Goal: Task Accomplishment & Management: Complete application form

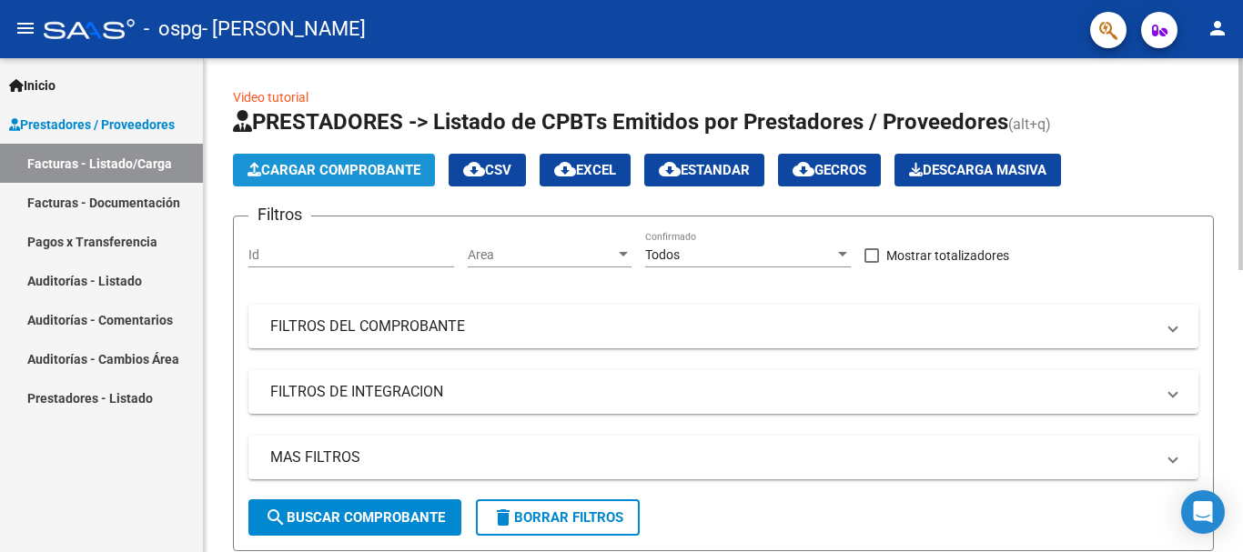
click at [351, 163] on span "Cargar Comprobante" at bounding box center [334, 170] width 173 height 16
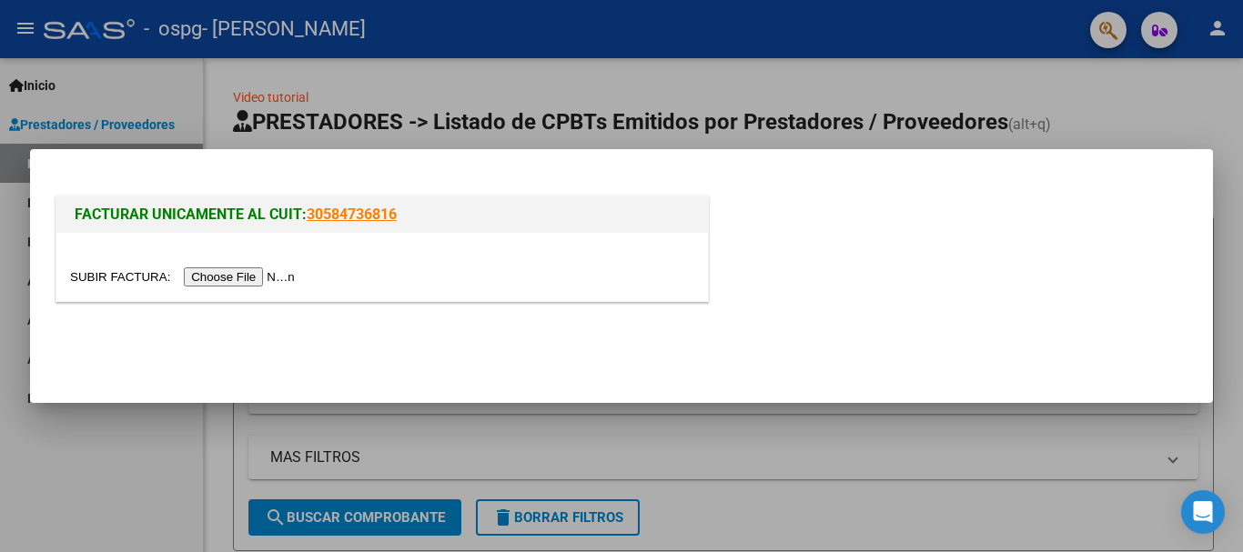
click at [256, 278] on input "file" at bounding box center [185, 277] width 230 height 19
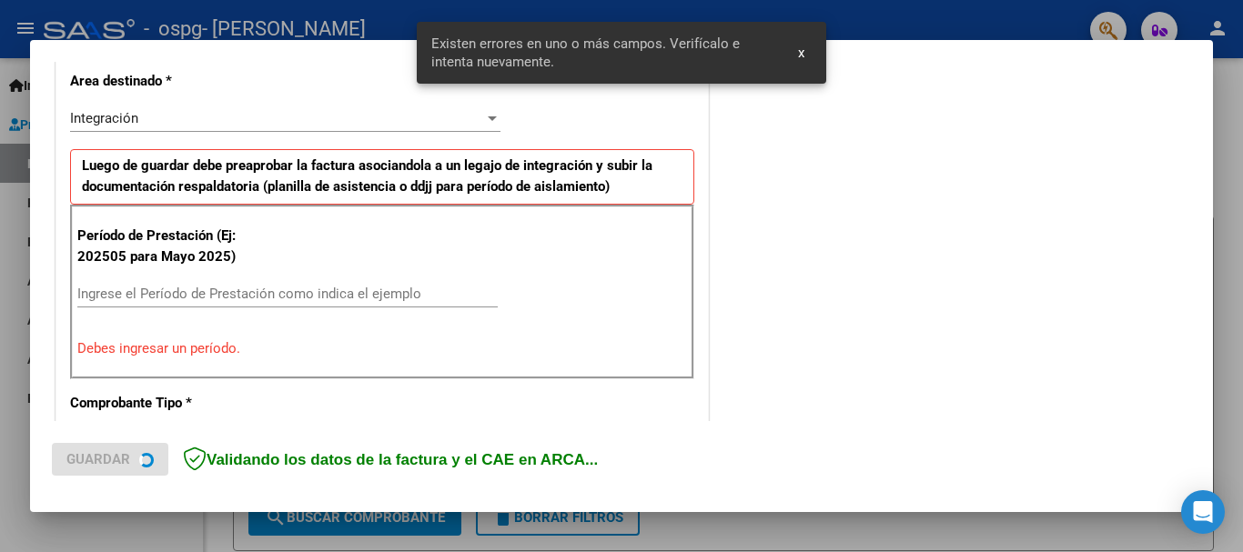
scroll to position [454, 0]
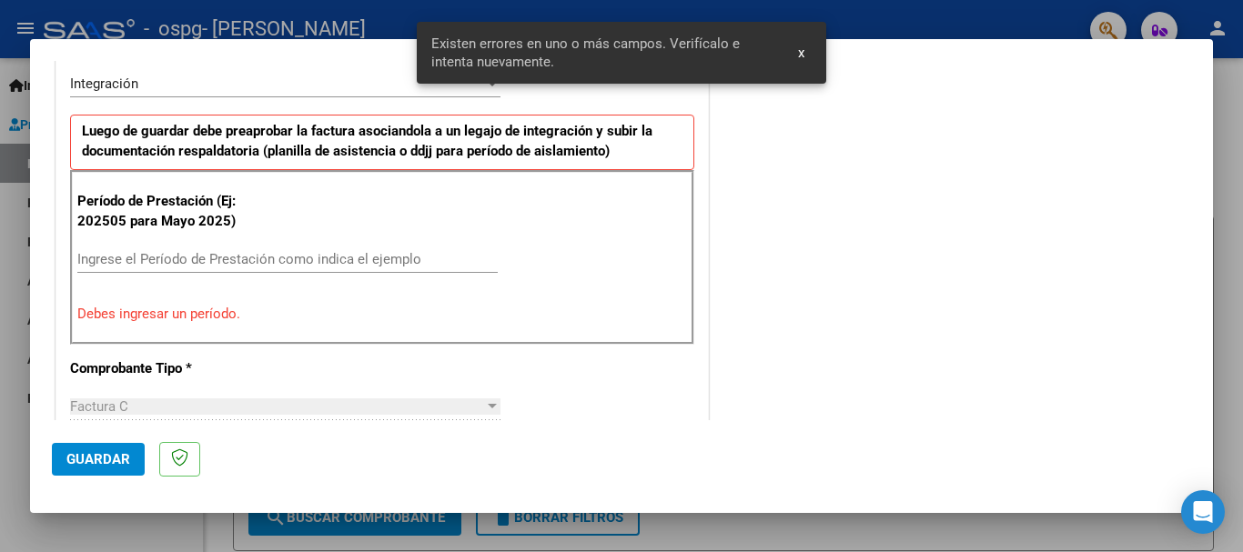
click at [318, 259] on input "Ingrese el Período de Prestación como indica el ejemplo" at bounding box center [287, 259] width 420 height 16
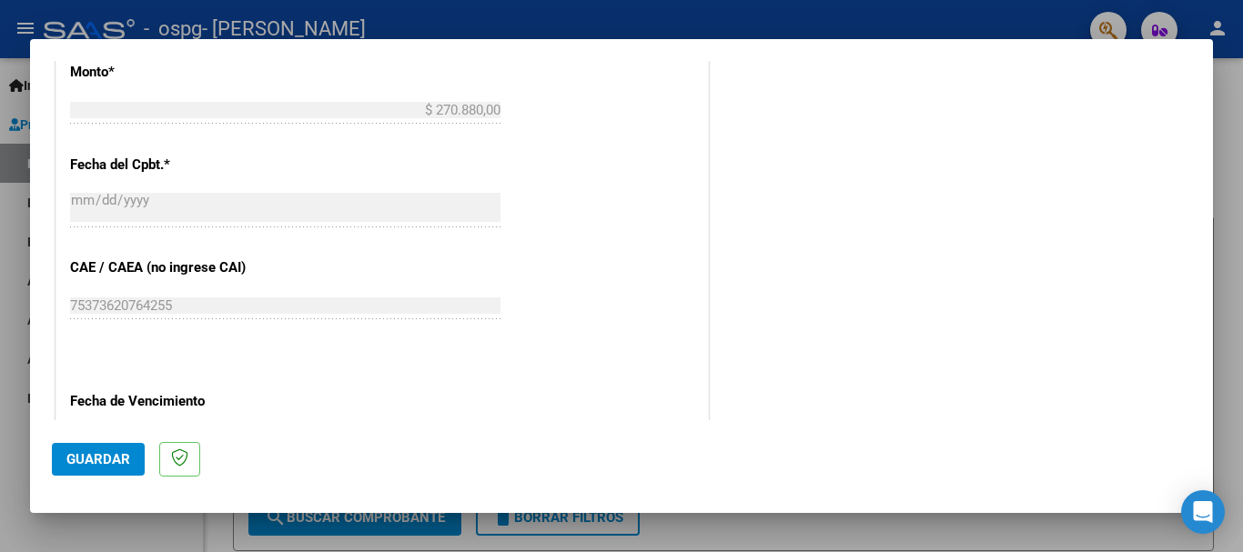
scroll to position [1000, 0]
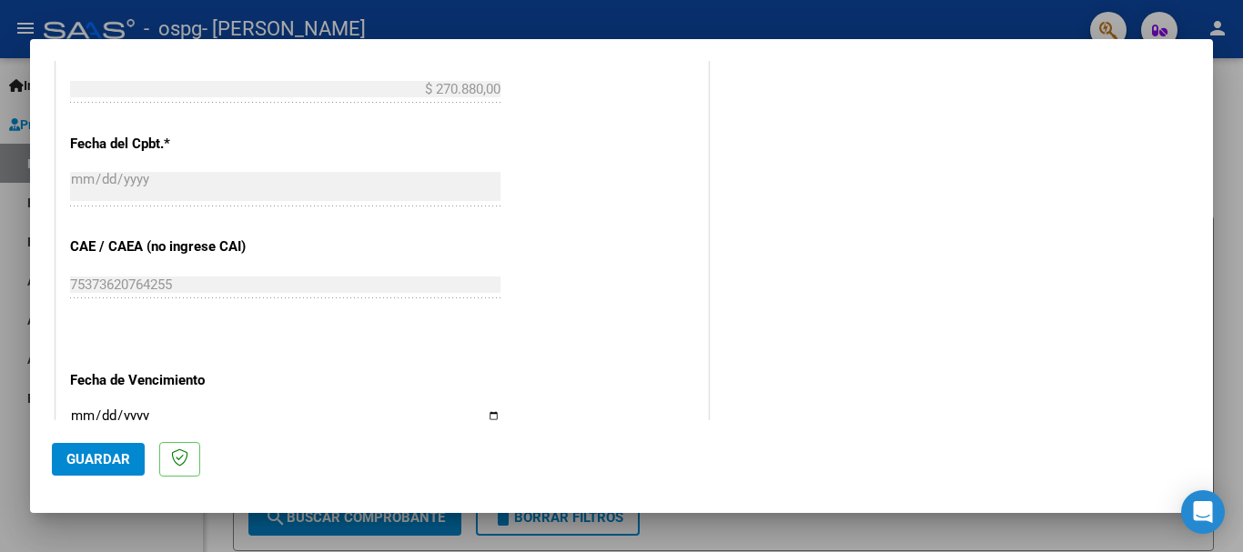
type input "202508"
click at [85, 458] on span "Guardar" at bounding box center [98, 459] width 64 height 16
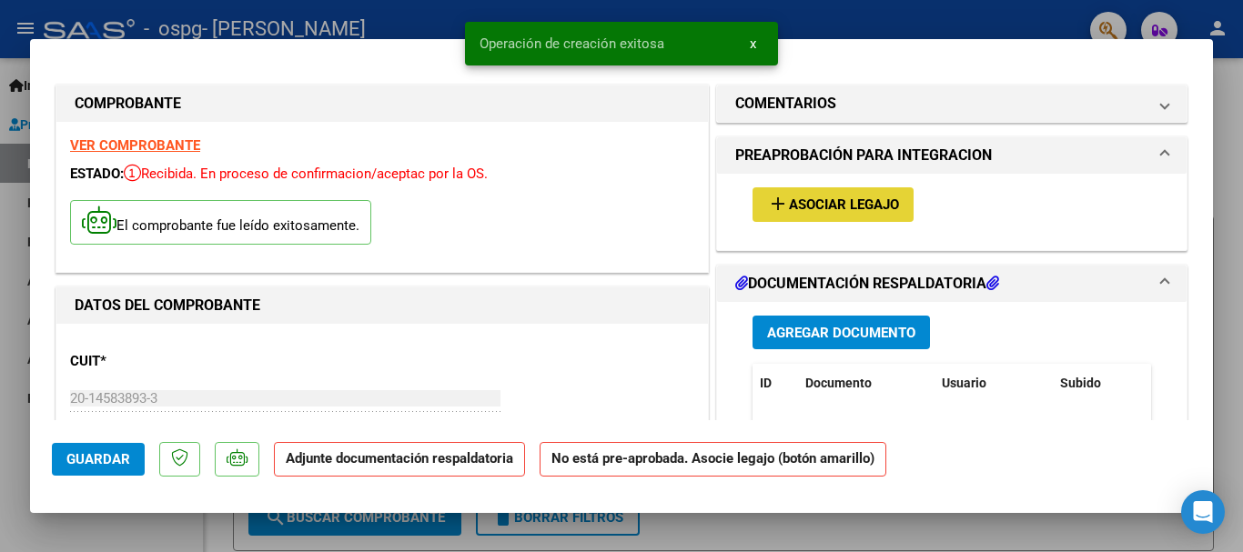
click at [827, 201] on span "Asociar Legajo" at bounding box center [844, 205] width 110 height 16
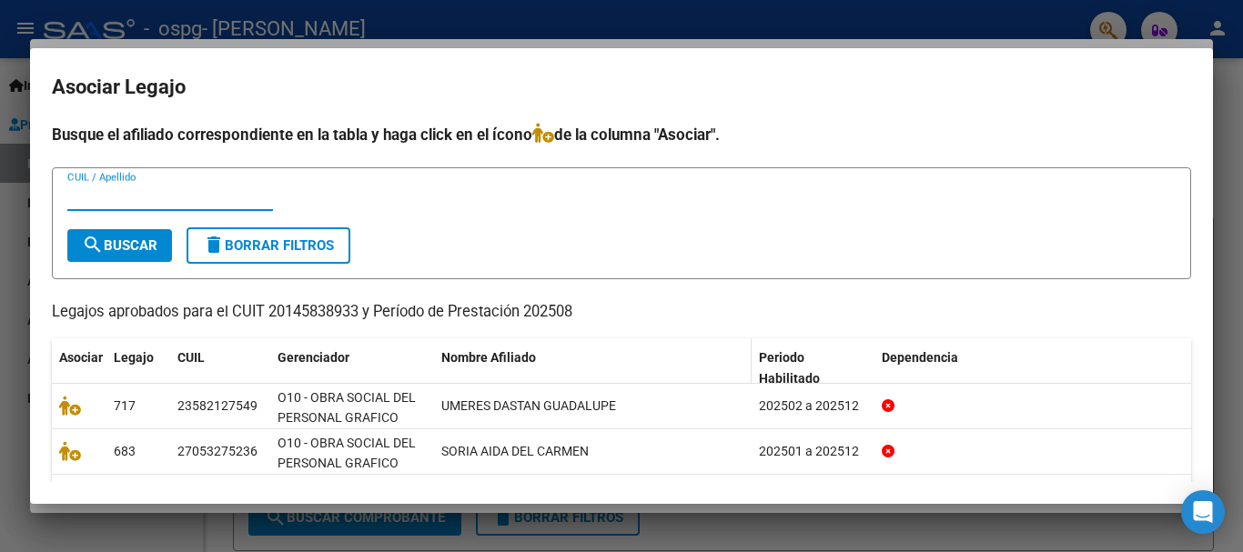
scroll to position [91, 0]
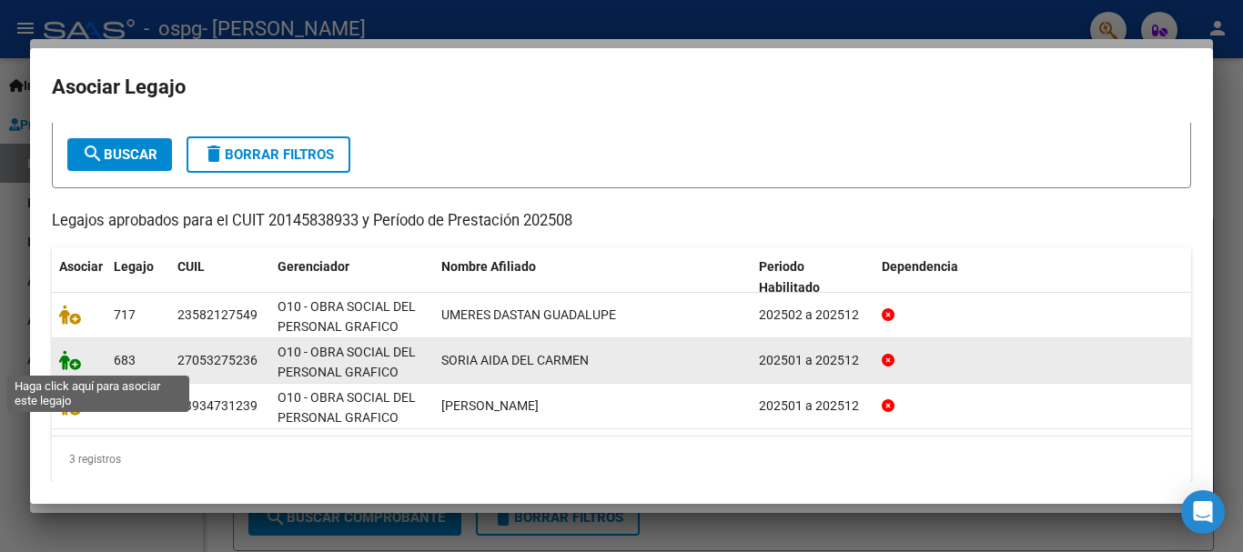
click at [71, 365] on icon at bounding box center [70, 360] width 22 height 20
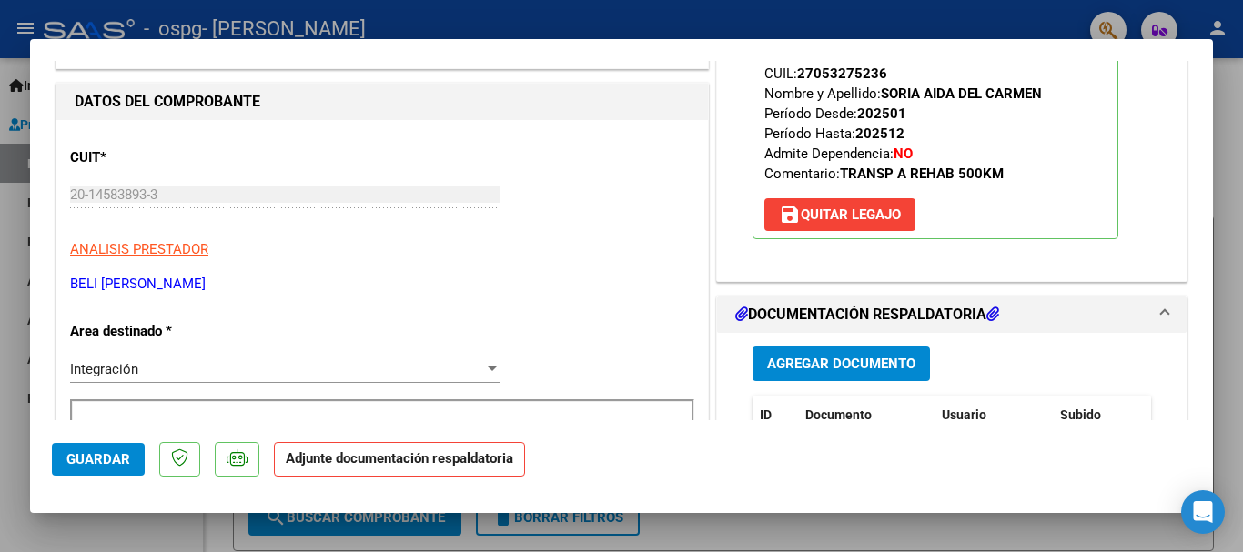
scroll to position [273, 0]
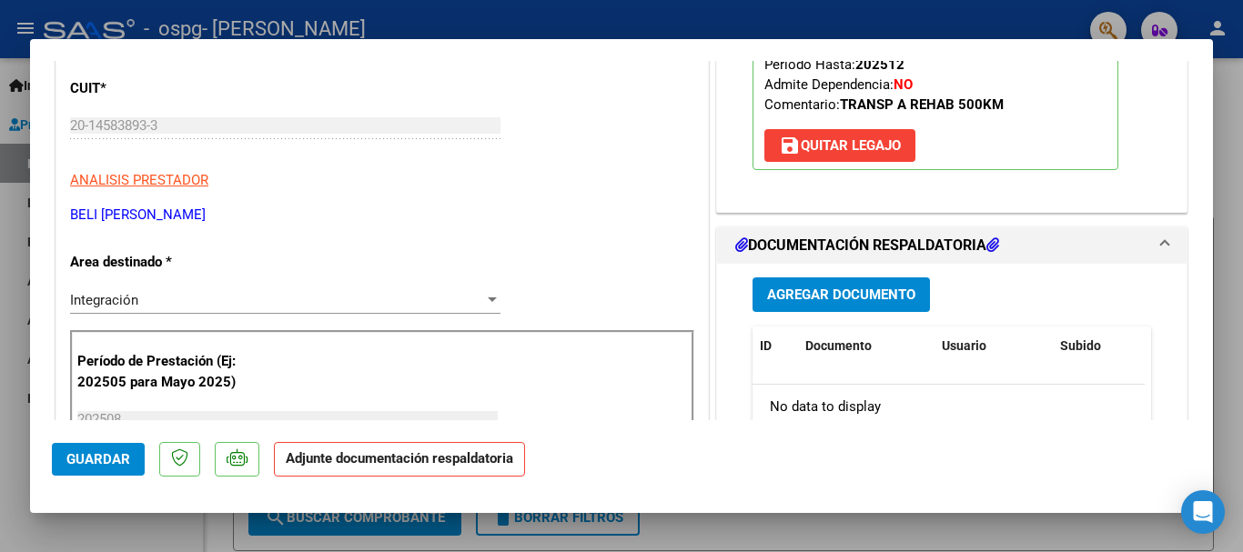
click at [782, 295] on span "Agregar Documento" at bounding box center [841, 296] width 148 height 16
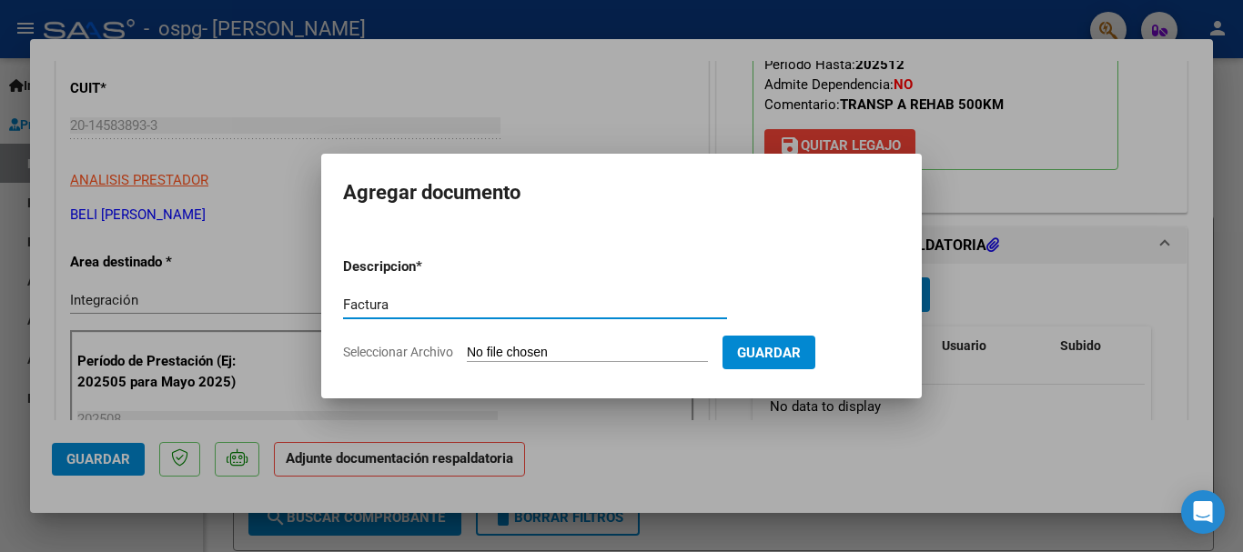
type input "Factura"
click at [628, 351] on input "Seleccionar Archivo" at bounding box center [587, 353] width 241 height 17
type input "C:\fakepath\FC [PERSON_NAME][DATE].pdf"
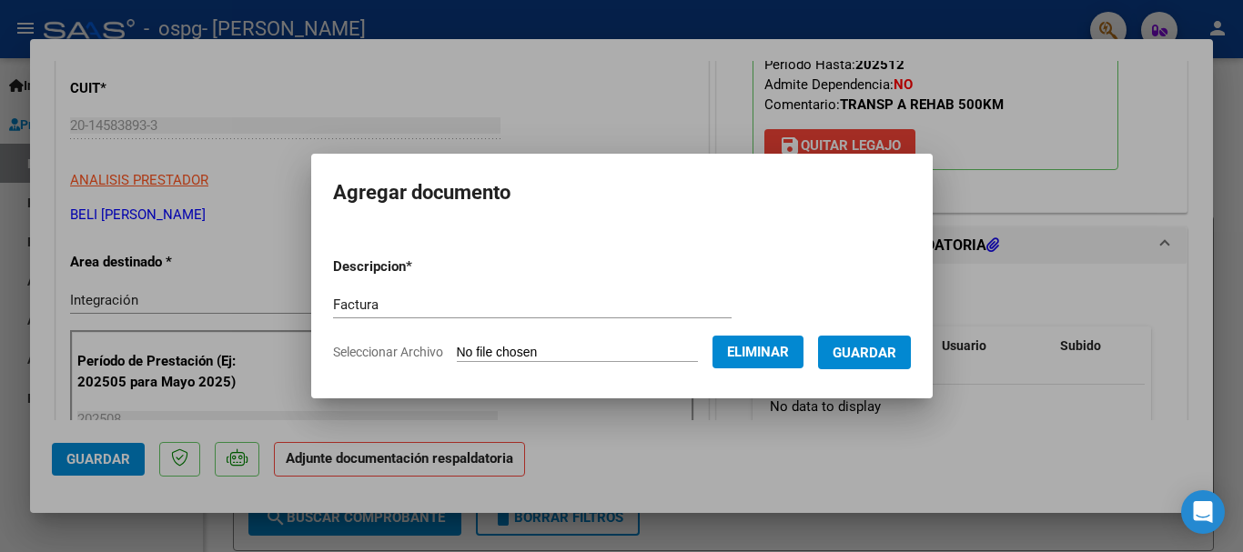
click at [891, 345] on span "Guardar" at bounding box center [865, 353] width 64 height 16
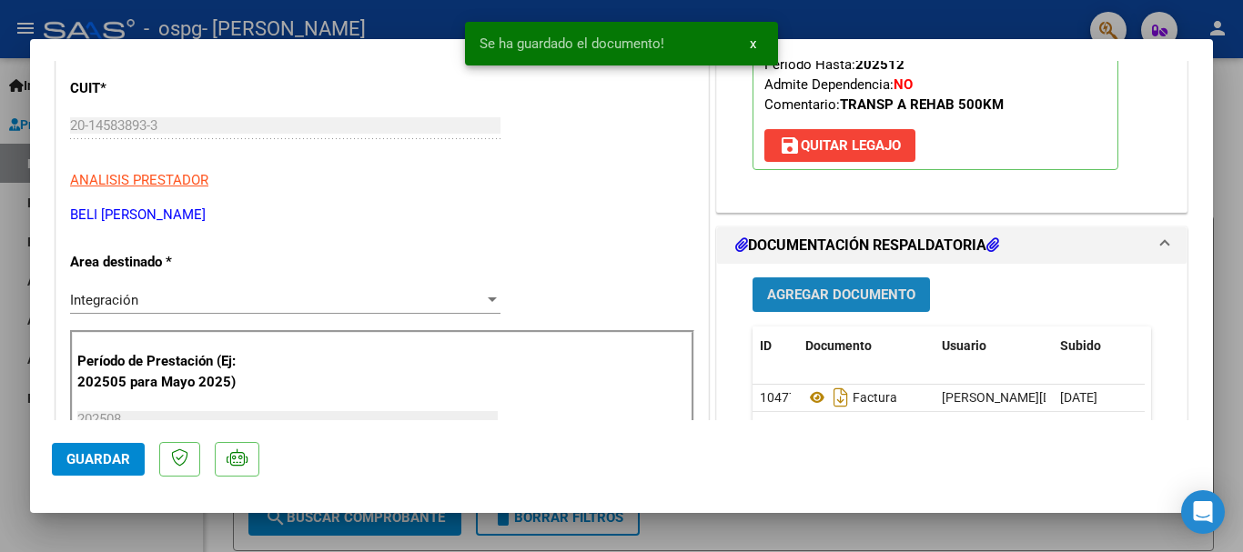
click at [846, 289] on span "Agregar Documento" at bounding box center [841, 296] width 148 height 16
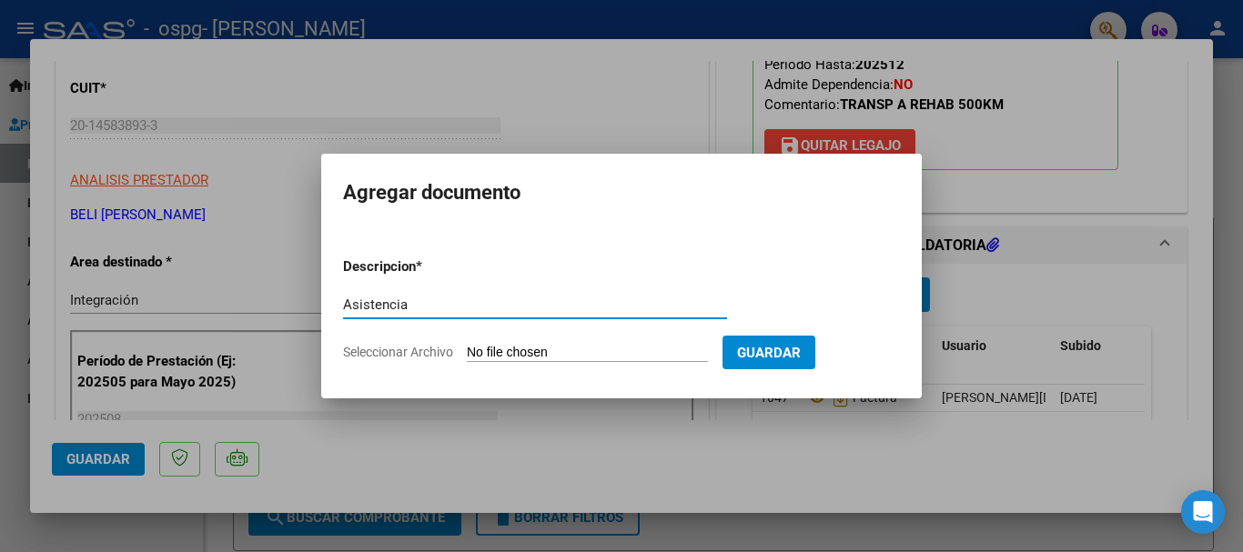
type input "Asistencia"
click at [621, 354] on input "Seleccionar Archivo" at bounding box center [587, 353] width 241 height 17
type input "C:\fakepath\Asistencia [PERSON_NAME] Del [PERSON_NAME] 25041.pdf"
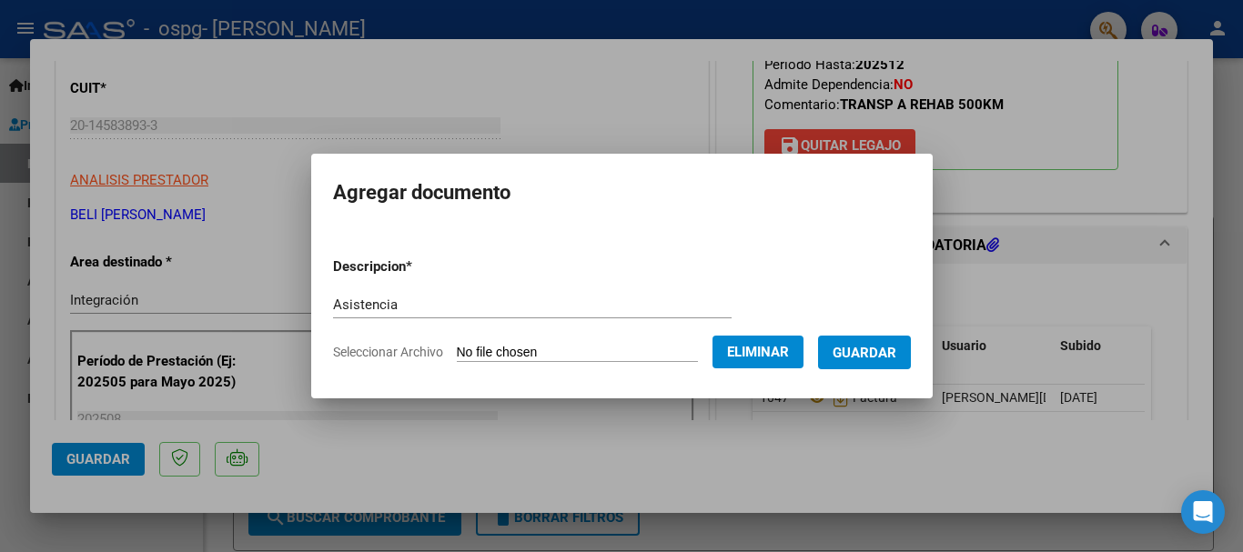
click at [875, 354] on span "Guardar" at bounding box center [865, 353] width 64 height 16
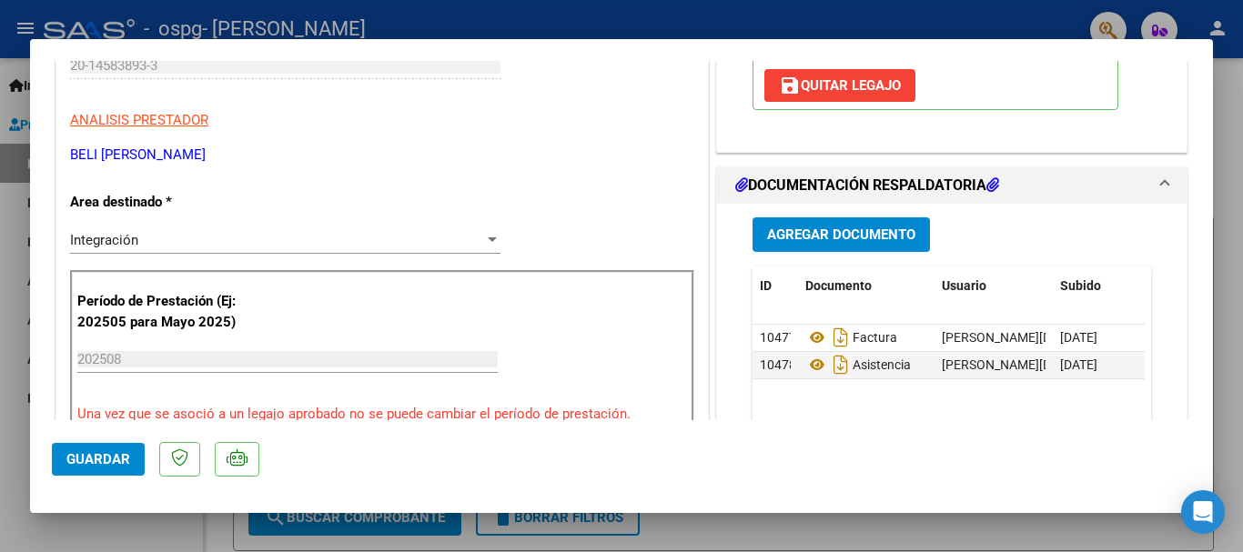
scroll to position [356, 0]
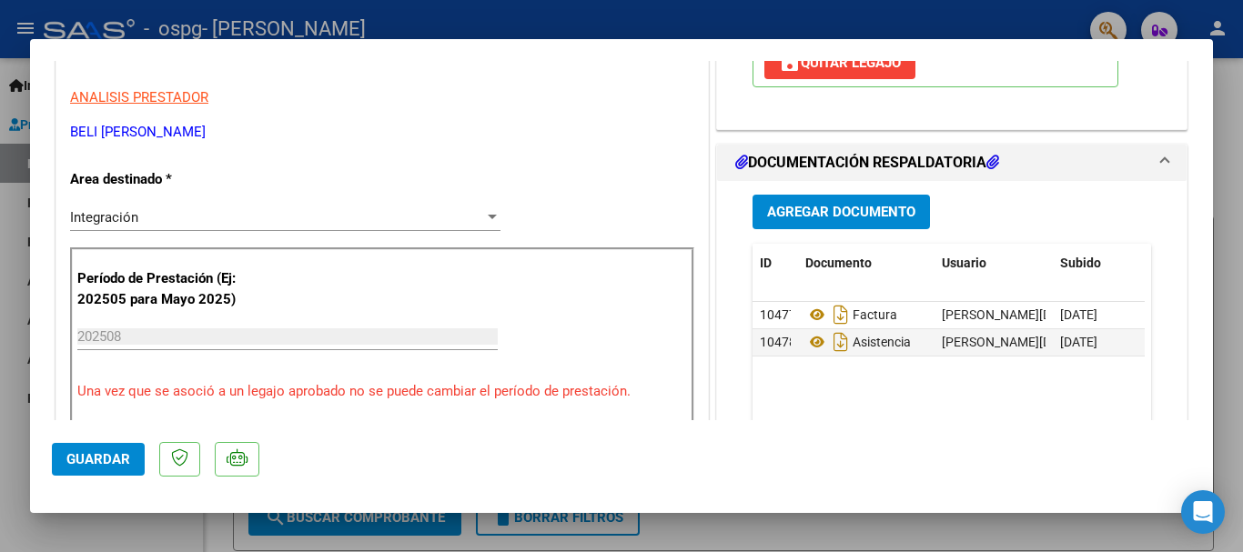
click at [94, 462] on span "Guardar" at bounding box center [98, 459] width 64 height 16
click at [858, 429] on mat-dialog-actions "Guardar" at bounding box center [621, 456] width 1139 height 72
click at [1228, 318] on div at bounding box center [621, 276] width 1243 height 552
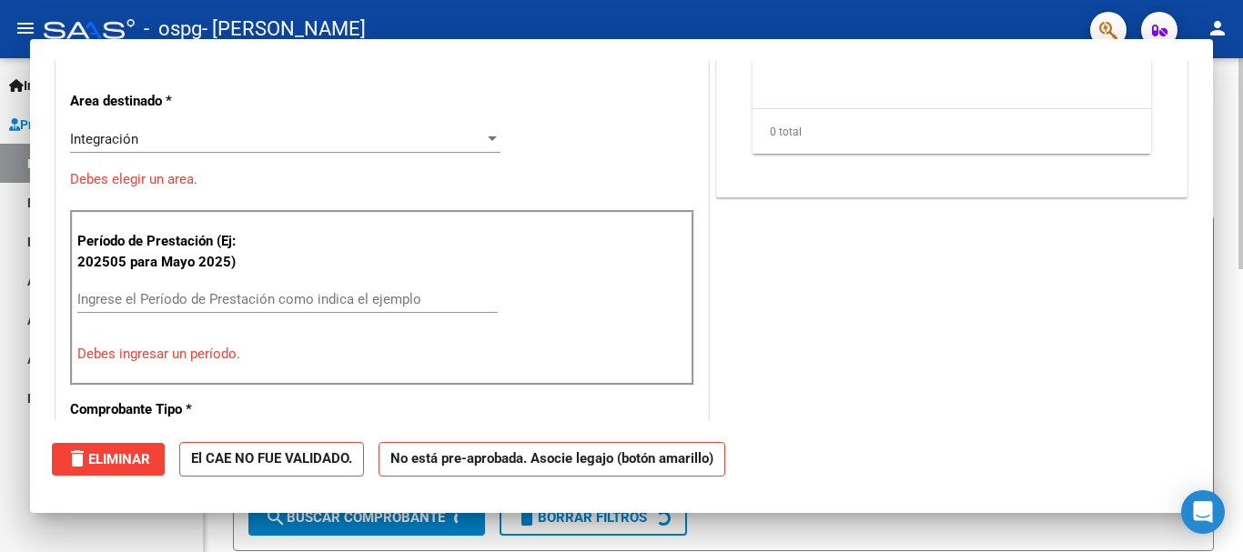
scroll to position [0, 0]
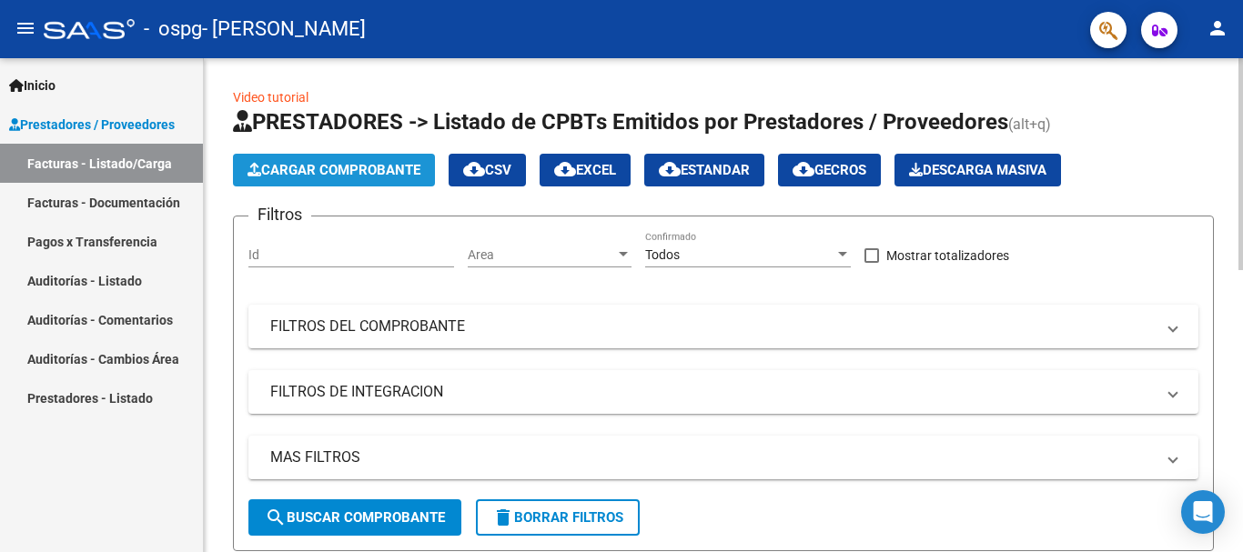
click at [319, 163] on span "Cargar Comprobante" at bounding box center [334, 170] width 173 height 16
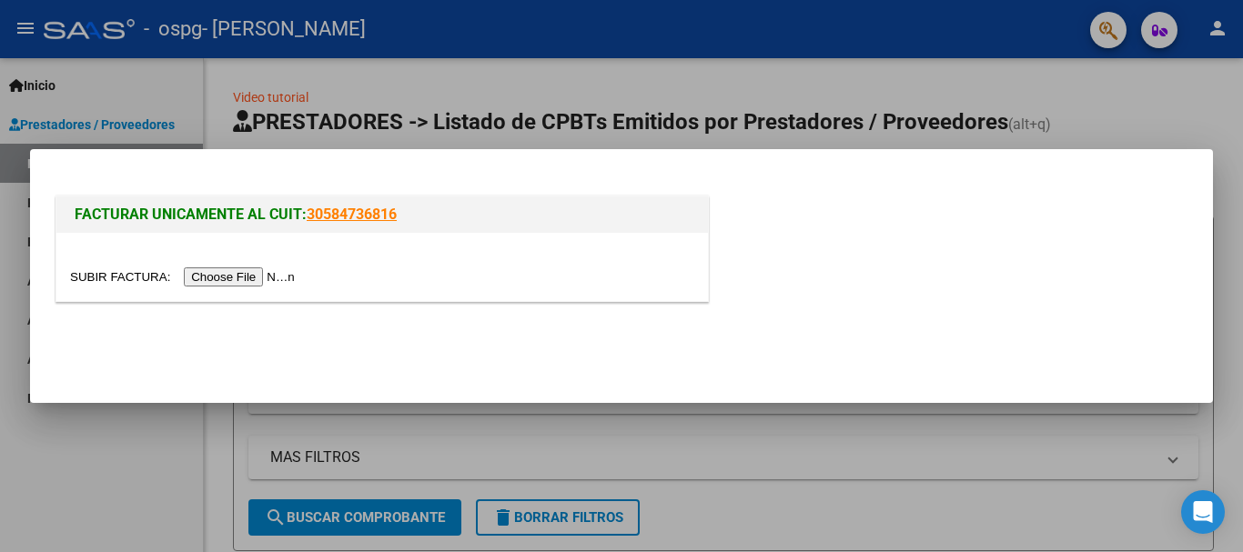
click at [249, 275] on input "file" at bounding box center [185, 277] width 230 height 19
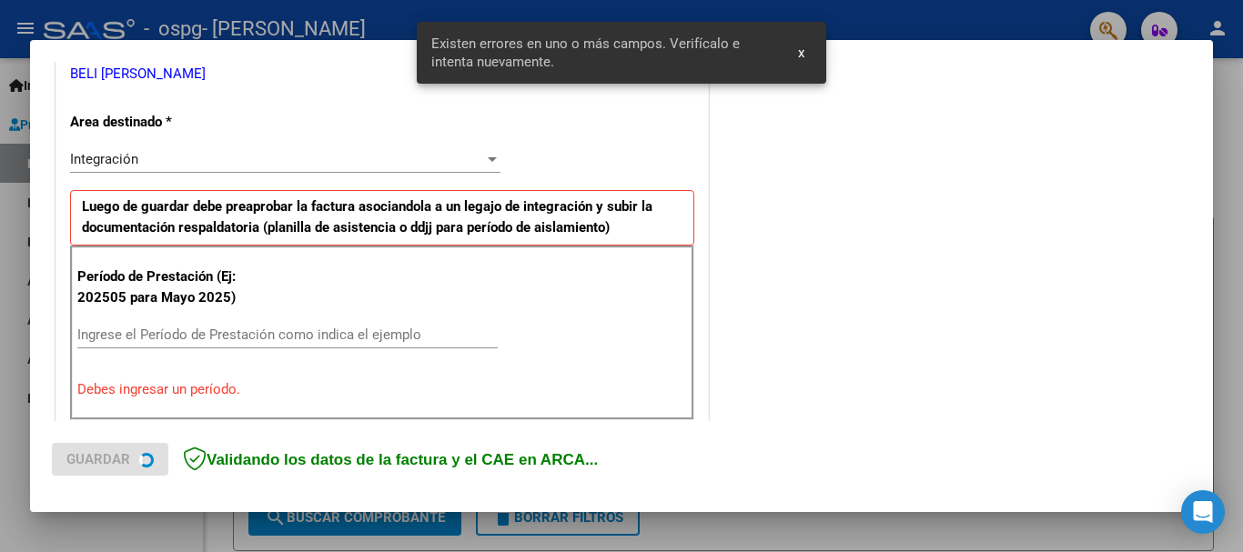
scroll to position [420, 0]
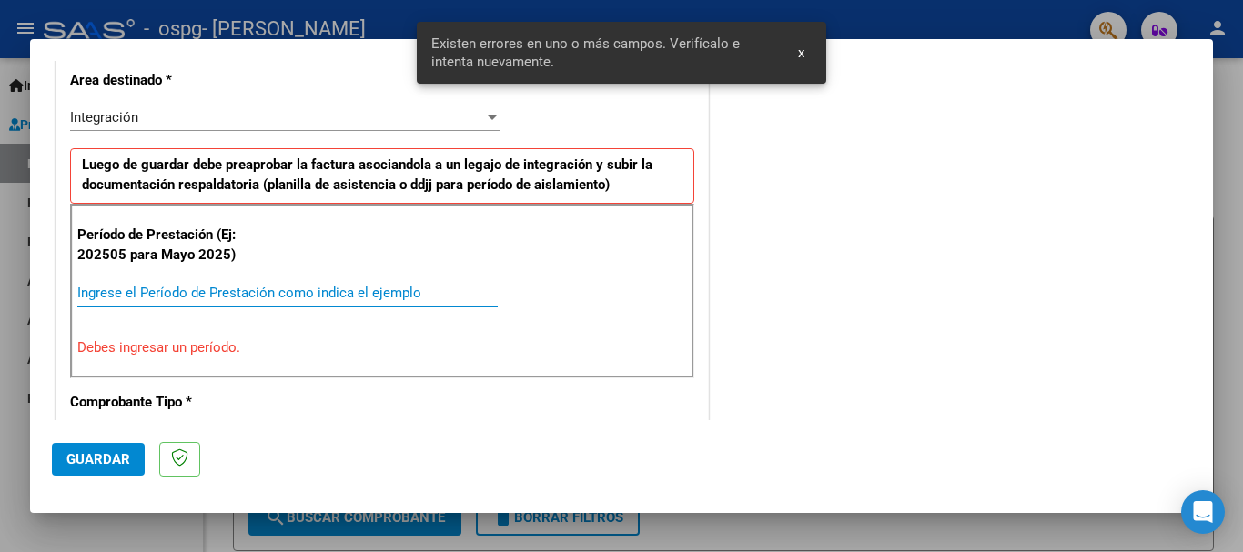
click at [203, 299] on input "Ingrese el Período de Prestación como indica el ejemplo" at bounding box center [287, 293] width 420 height 16
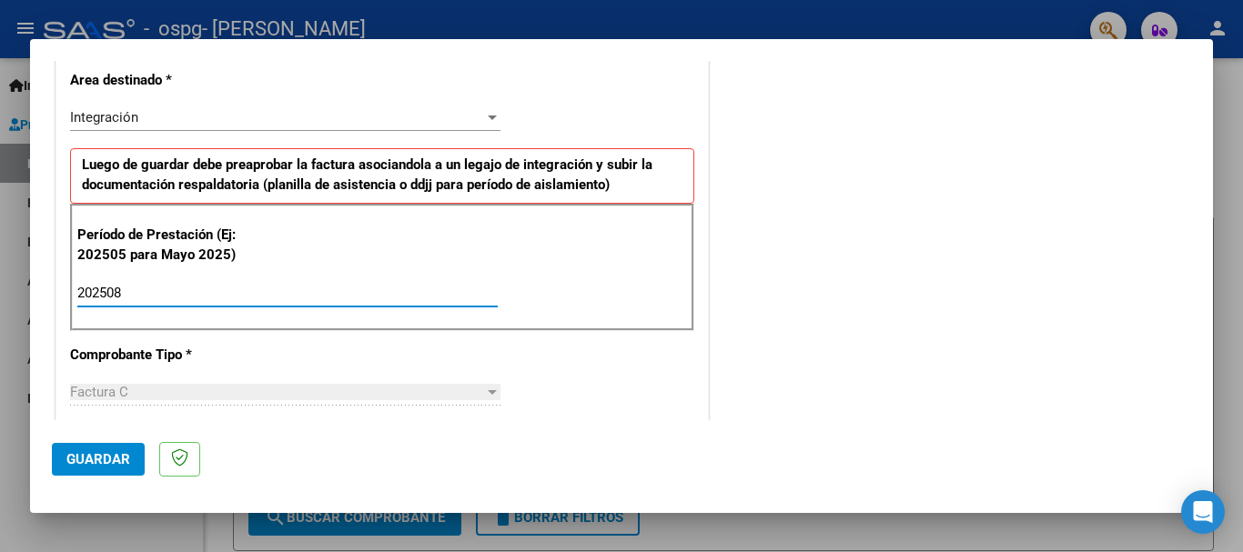
type input "202508"
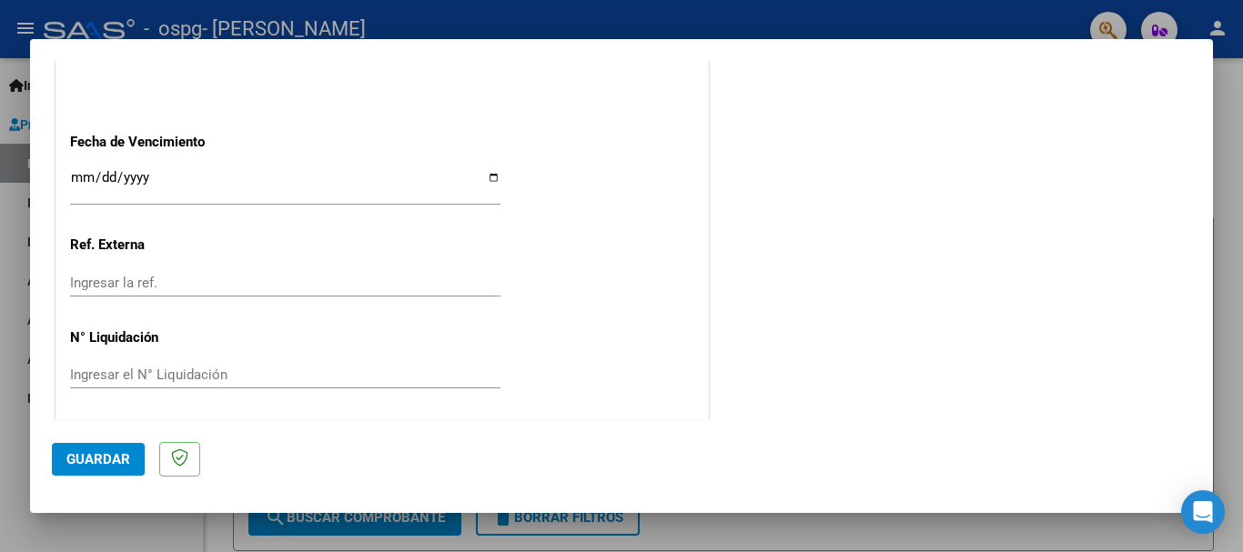
scroll to position [1242, 0]
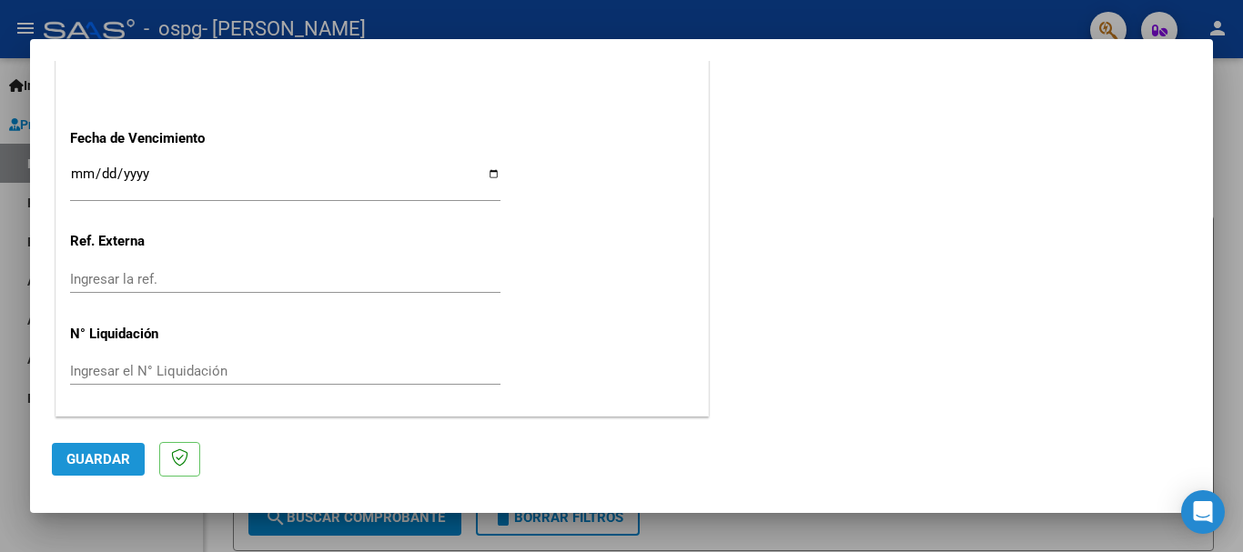
click at [112, 459] on span "Guardar" at bounding box center [98, 459] width 64 height 16
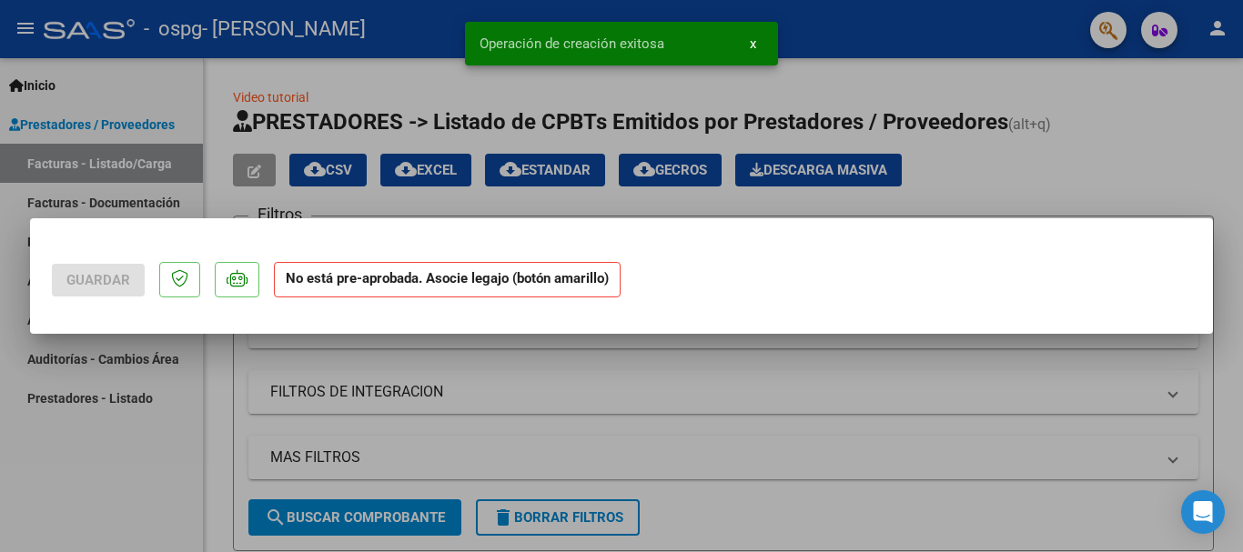
scroll to position [0, 0]
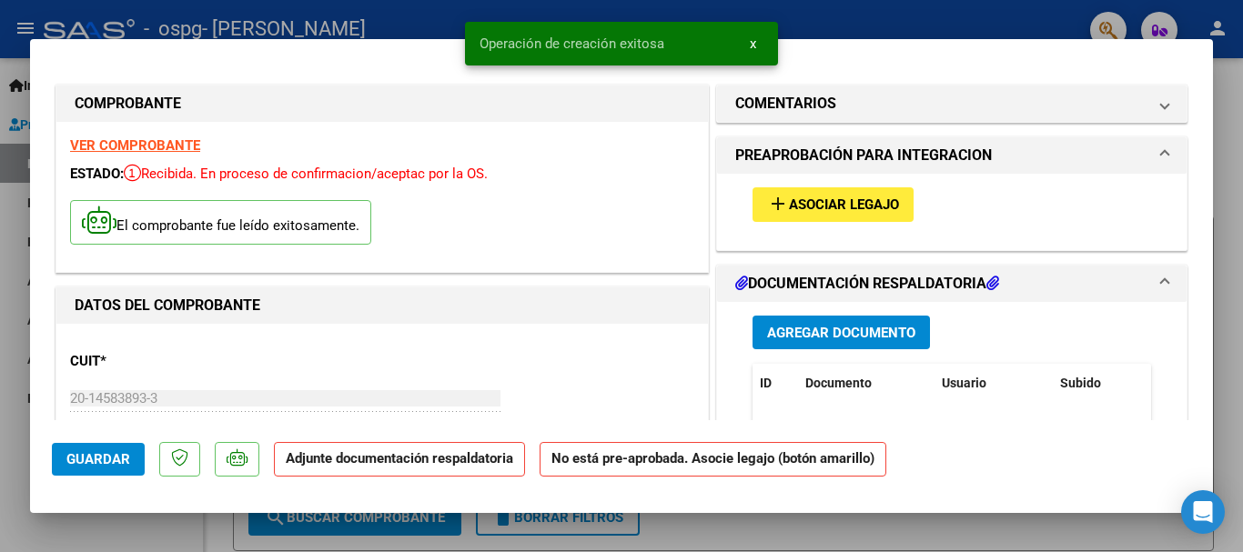
click at [814, 203] on span "Asociar Legajo" at bounding box center [844, 205] width 110 height 16
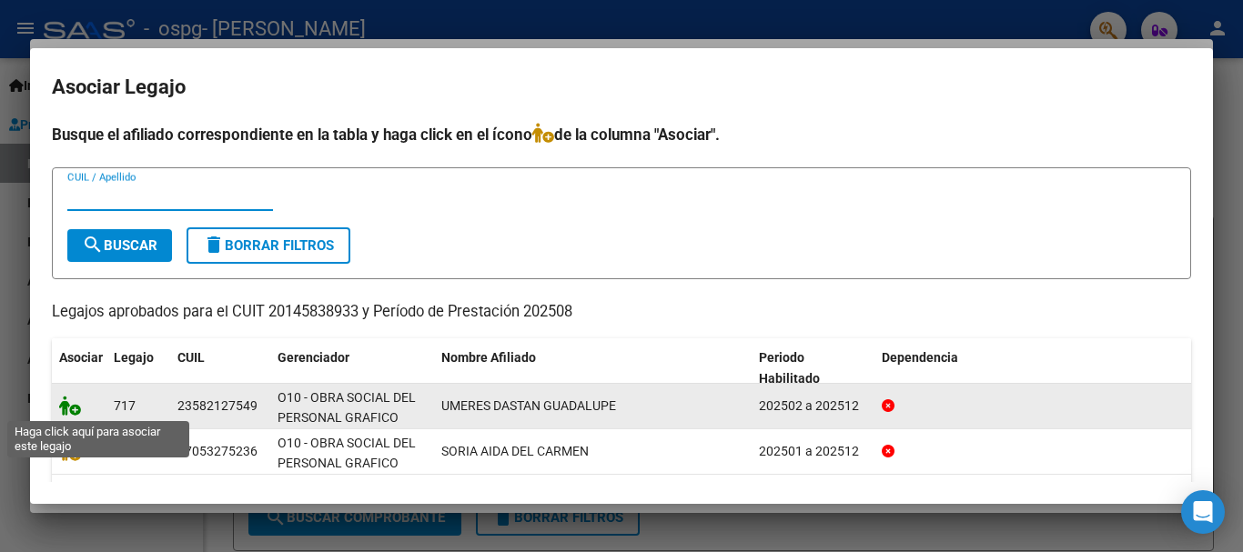
click at [74, 410] on icon at bounding box center [70, 406] width 22 height 20
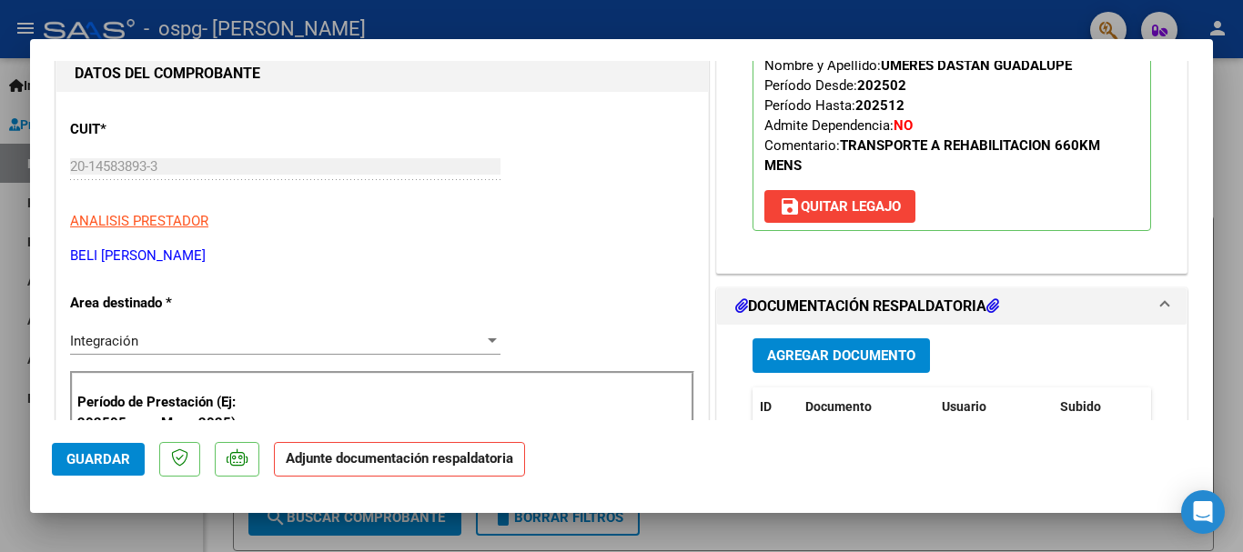
scroll to position [364, 0]
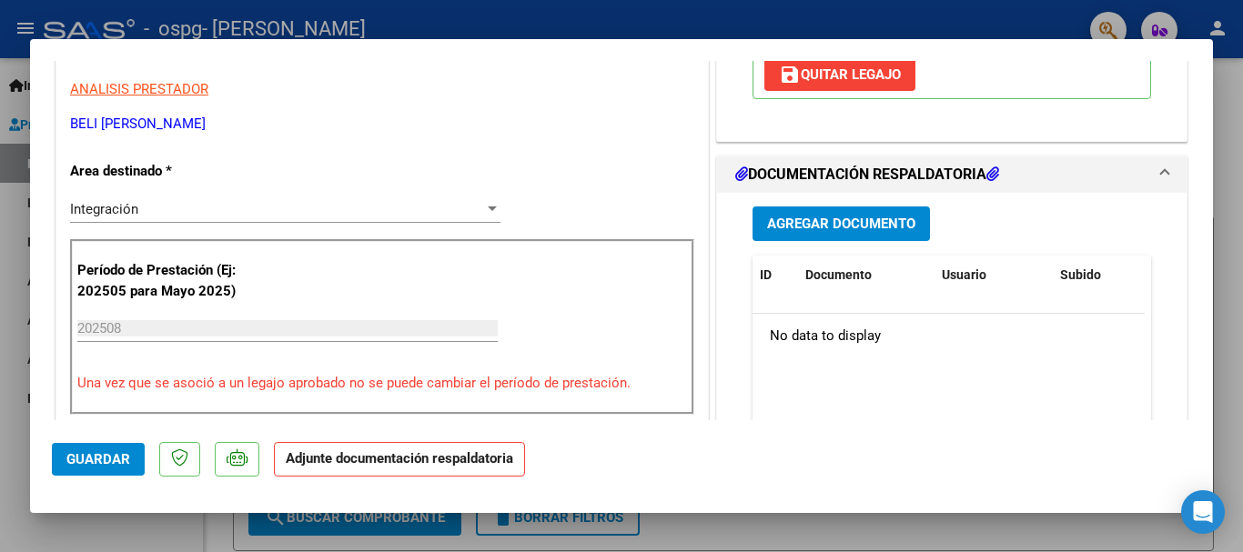
click at [792, 227] on span "Agregar Documento" at bounding box center [841, 225] width 148 height 16
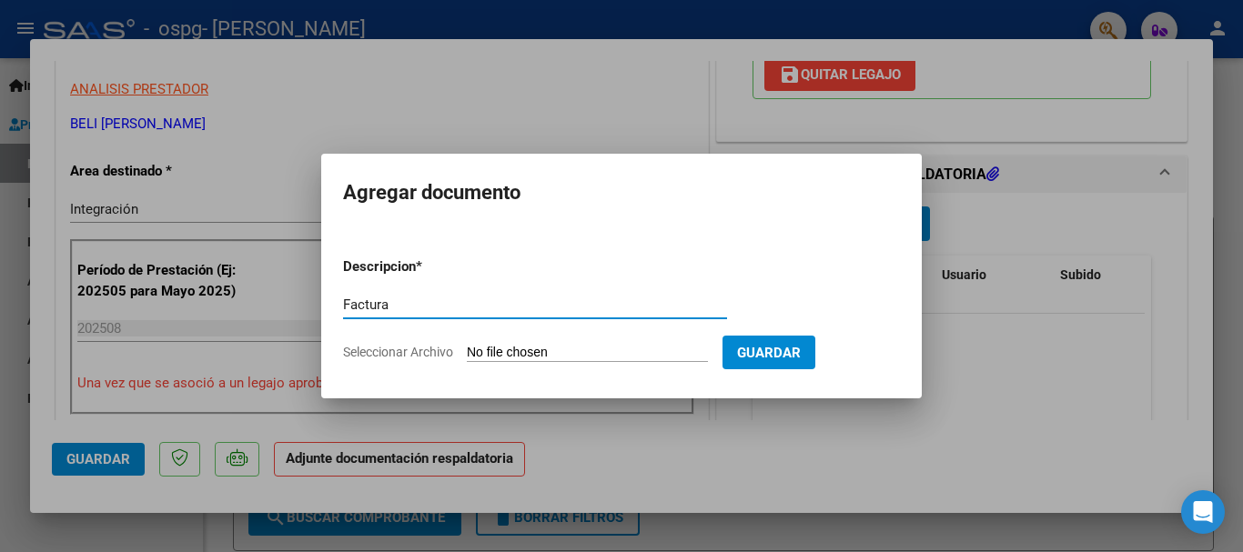
type input "Factura"
click at [521, 349] on input "Seleccionar Archivo" at bounding box center [587, 353] width 241 height 17
type input "C:\fakepath\FC [PERSON_NAME] [DATE].pdf"
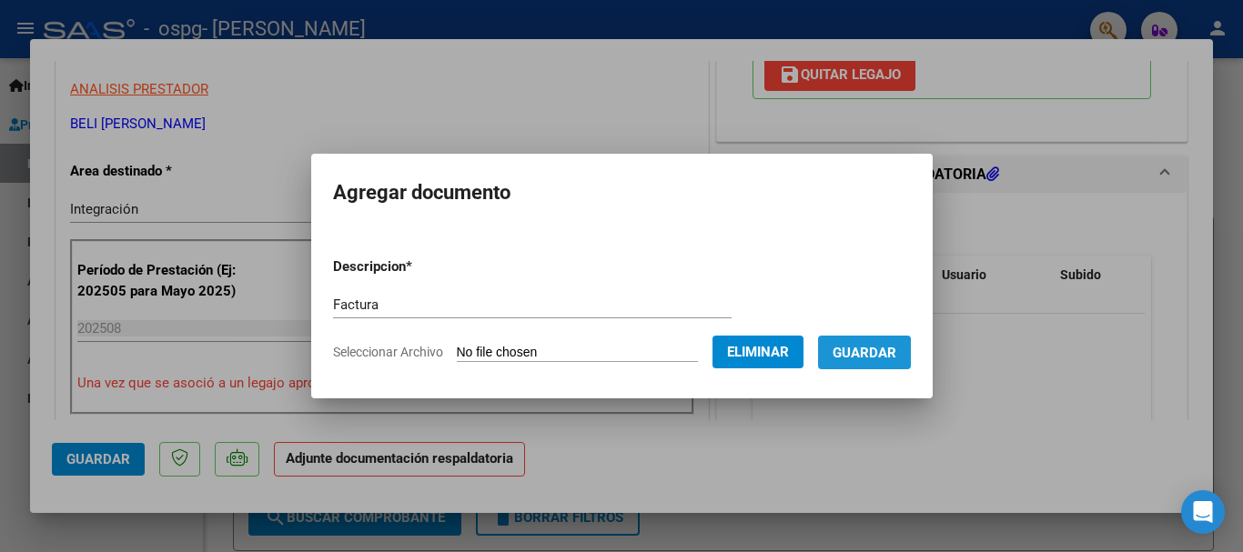
click at [880, 353] on span "Guardar" at bounding box center [865, 353] width 64 height 16
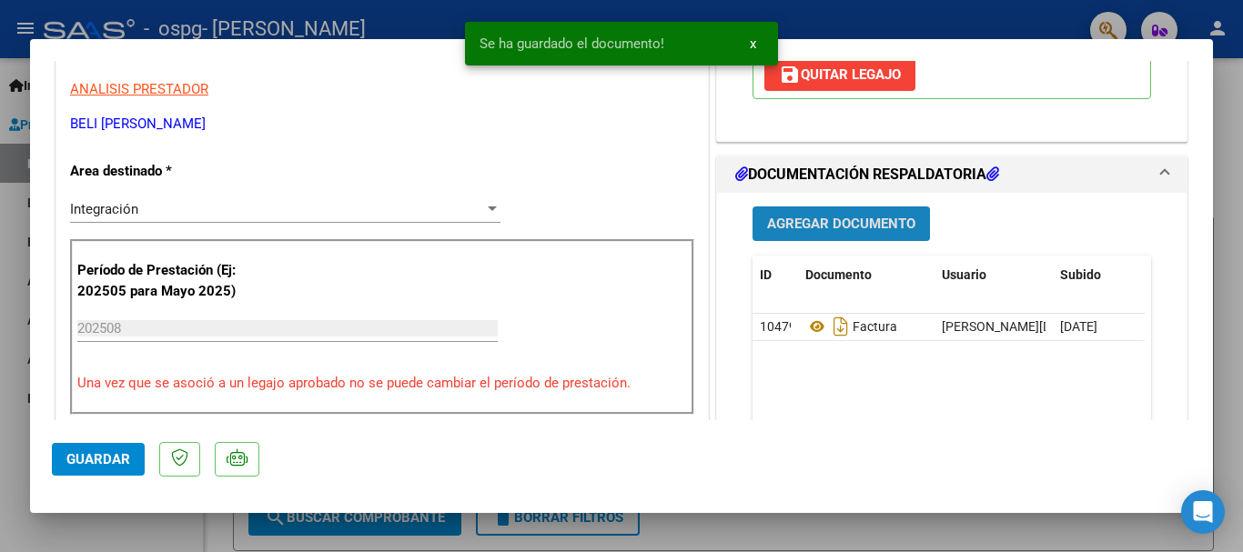
click at [851, 213] on button "Agregar Documento" at bounding box center [841, 224] width 177 height 34
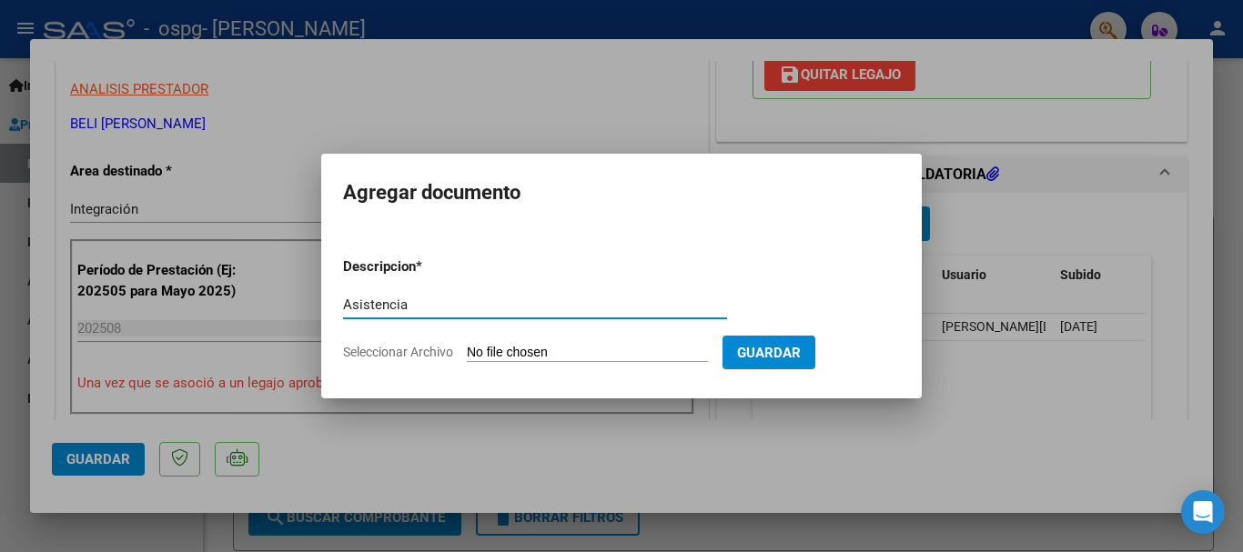
type input "Asistencia"
click at [503, 357] on input "Seleccionar Archivo" at bounding box center [587, 353] width 241 height 17
type input "C:\fakepath\Asistencia [PERSON_NAME] [PERSON_NAME] 25042.pdf"
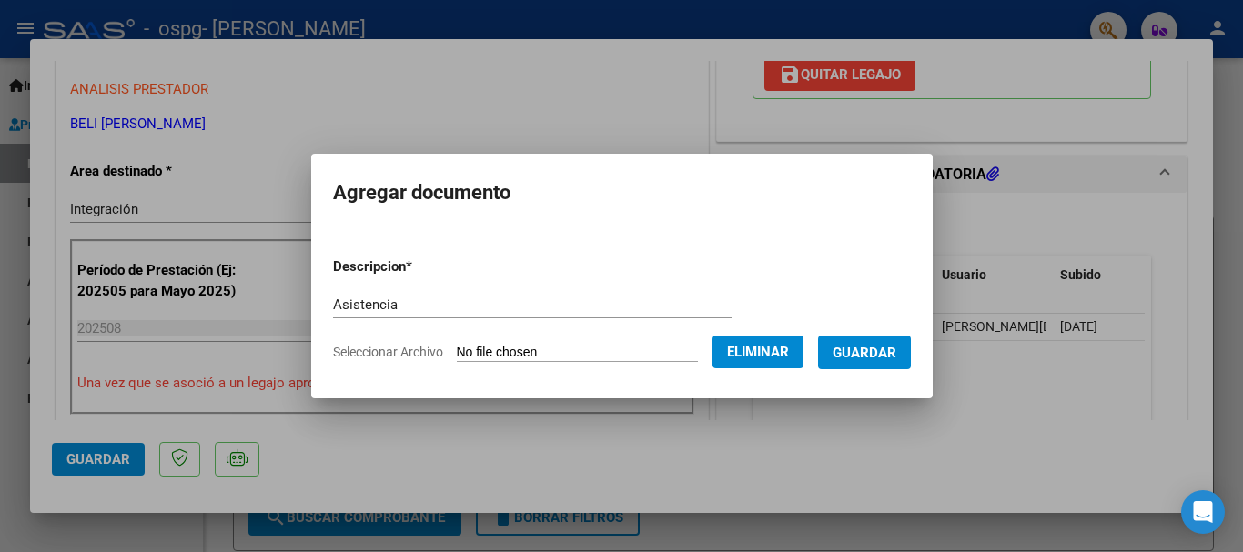
click at [855, 347] on span "Guardar" at bounding box center [865, 353] width 64 height 16
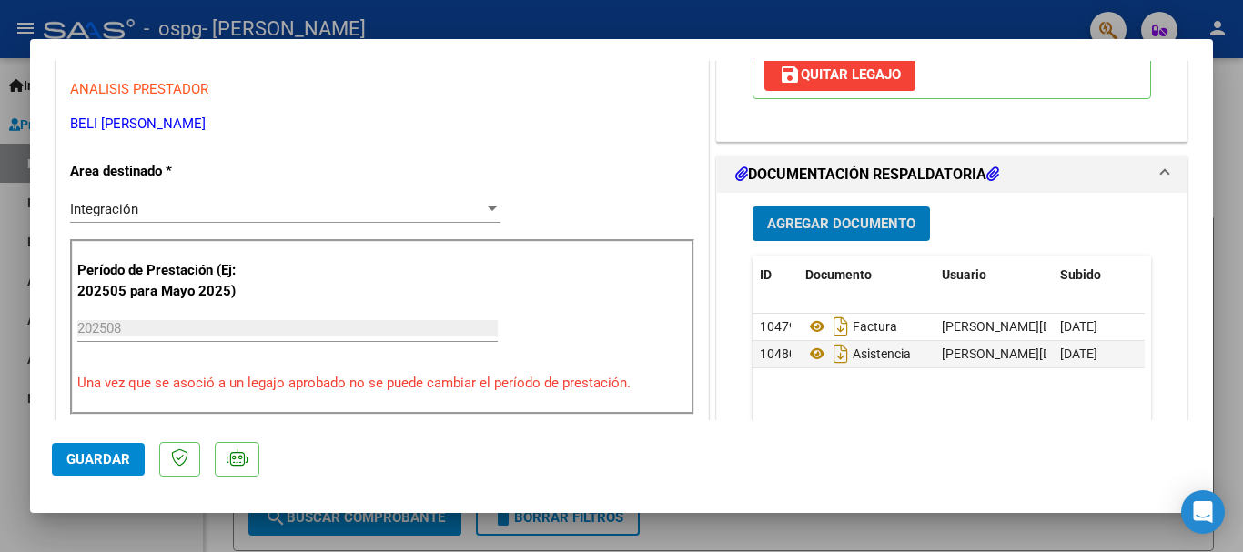
click at [102, 467] on span "Guardar" at bounding box center [98, 459] width 64 height 16
click at [1235, 359] on div at bounding box center [621, 276] width 1243 height 552
